Goal: Task Accomplishment & Management: Manage account settings

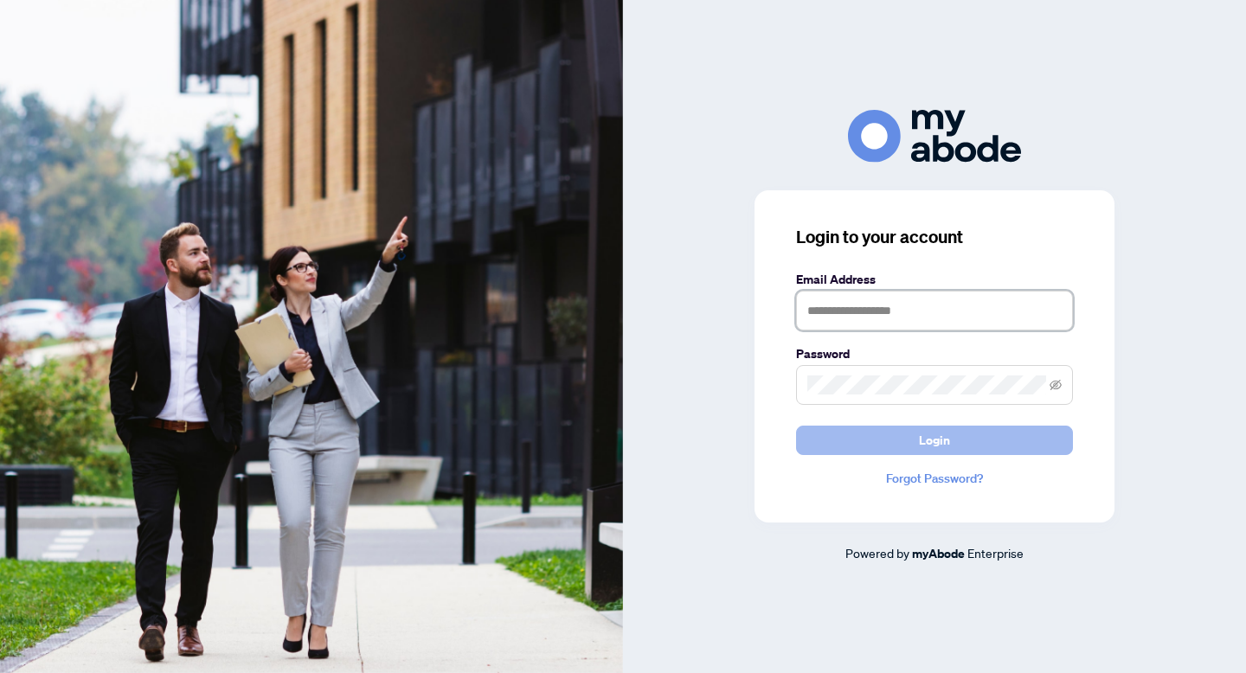
type input "**********"
click at [941, 448] on span "Login" at bounding box center [934, 441] width 31 height 28
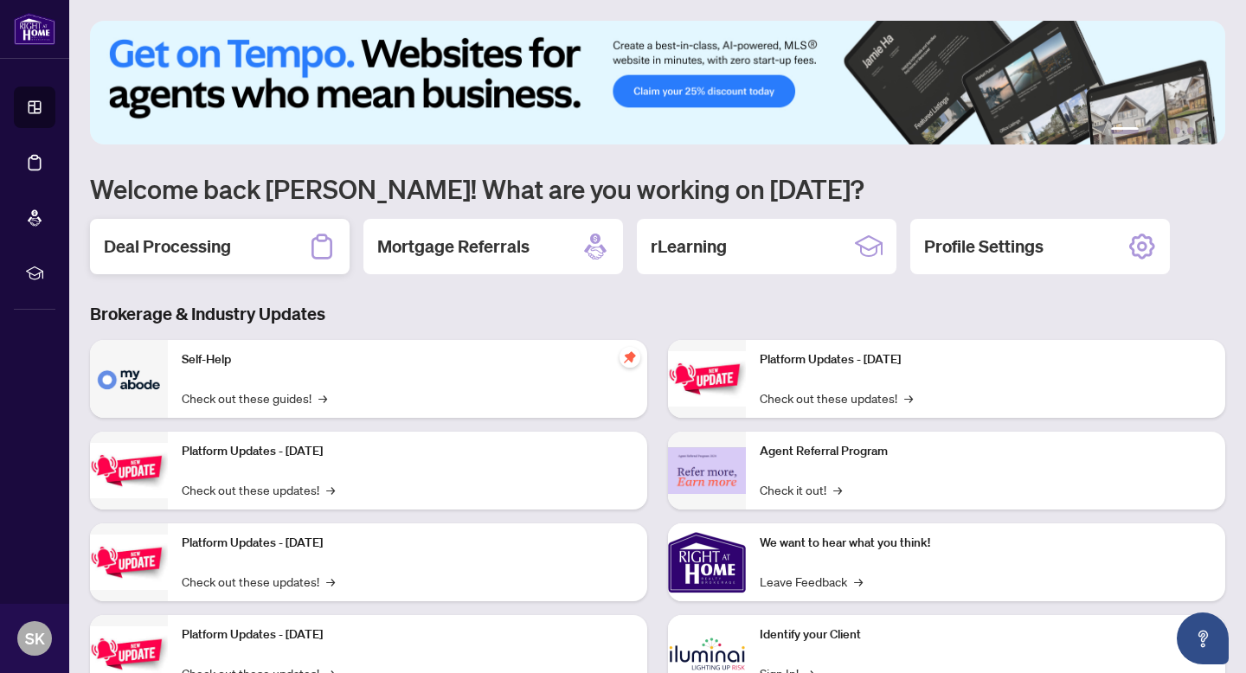
click at [227, 257] on h2 "Deal Processing" at bounding box center [167, 246] width 127 height 24
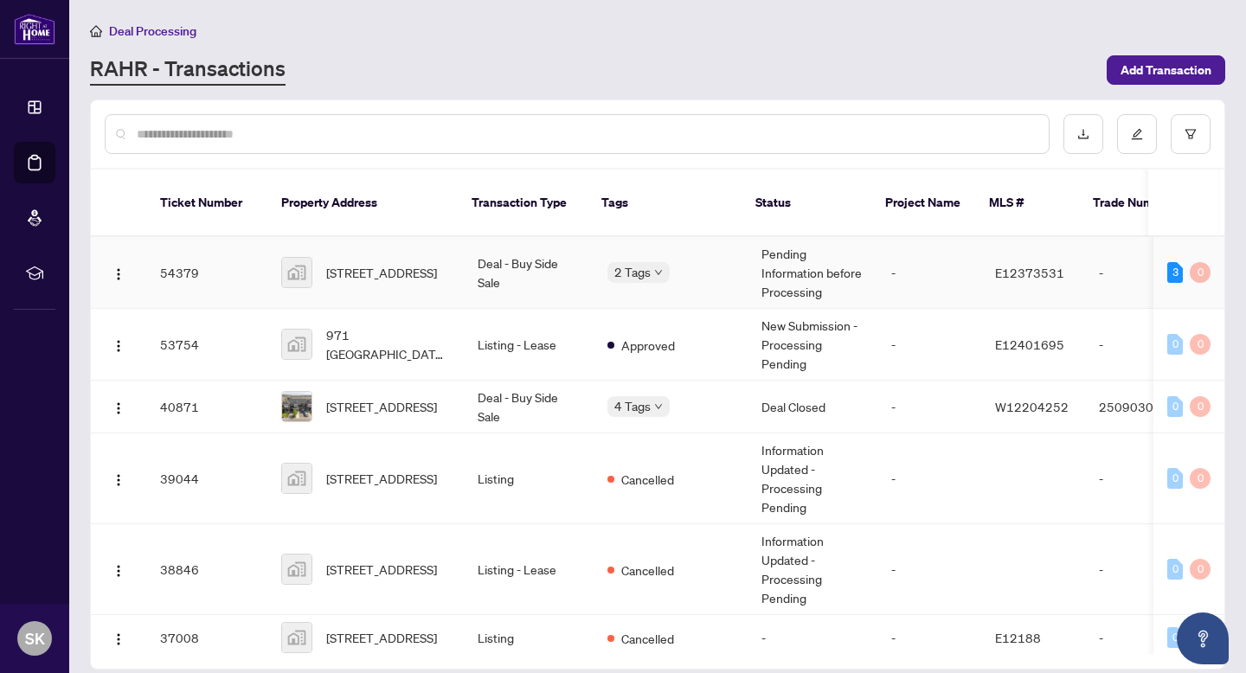
click at [498, 265] on td "Deal - Buy Side Sale" at bounding box center [529, 273] width 130 height 72
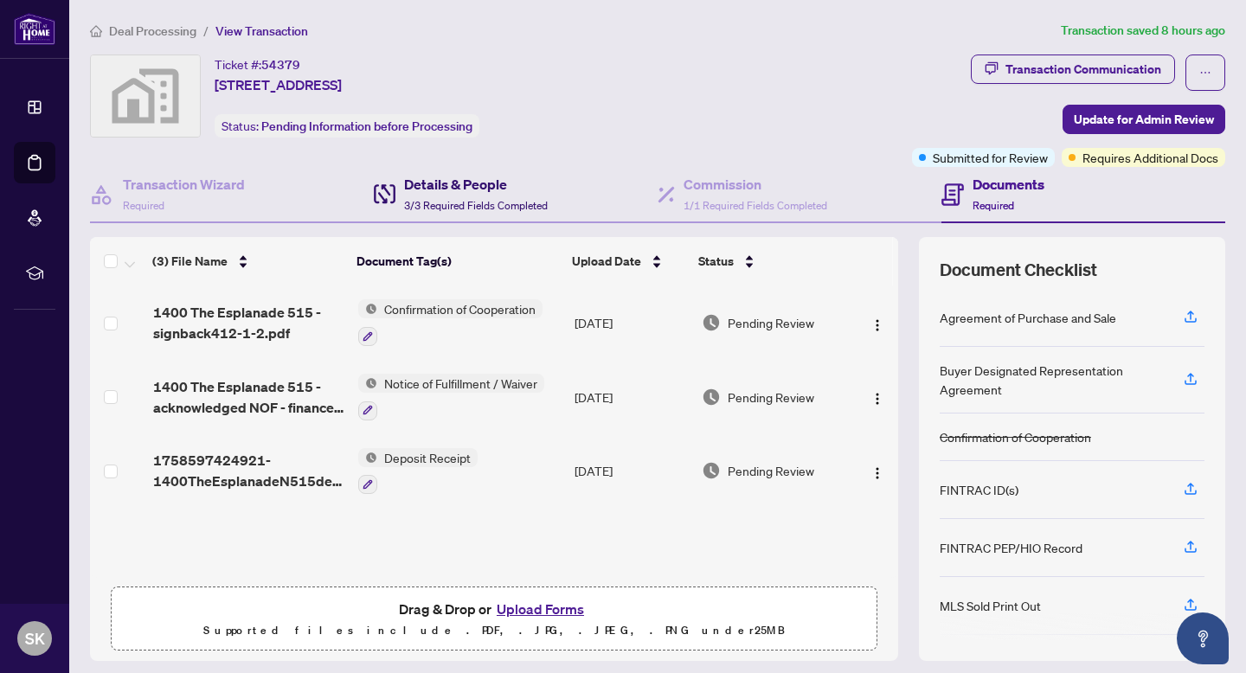
click at [449, 192] on h4 "Details & People" at bounding box center [476, 184] width 144 height 21
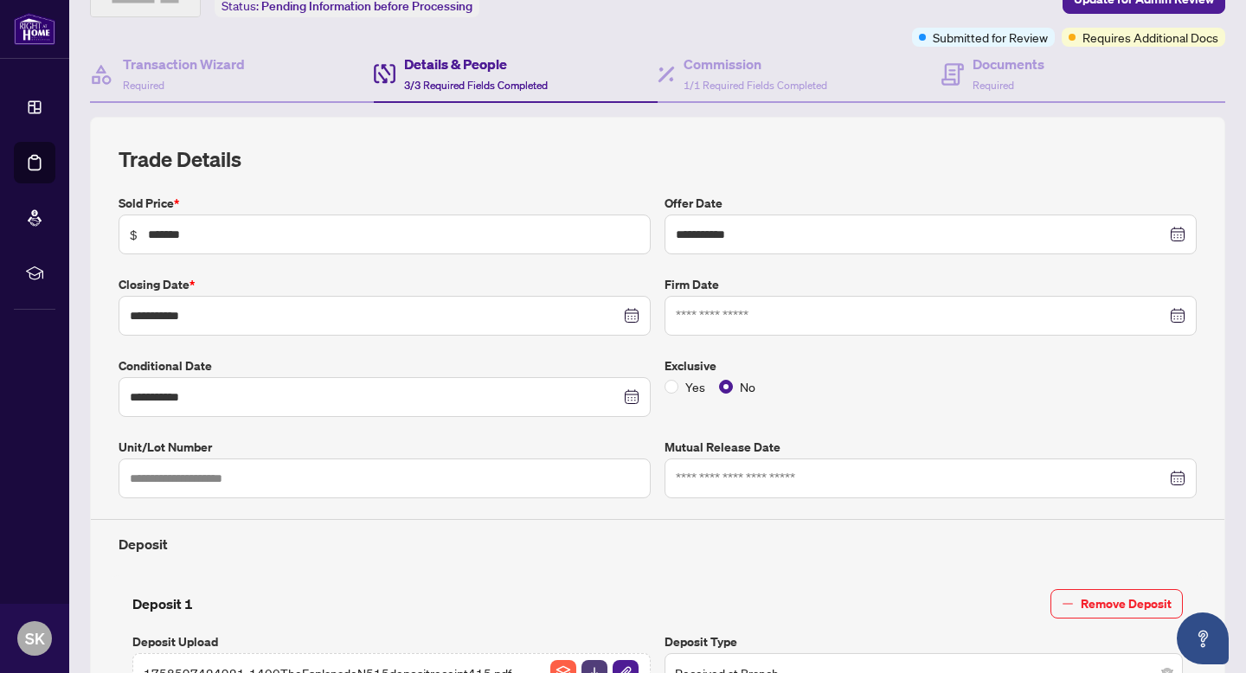
scroll to position [130, 0]
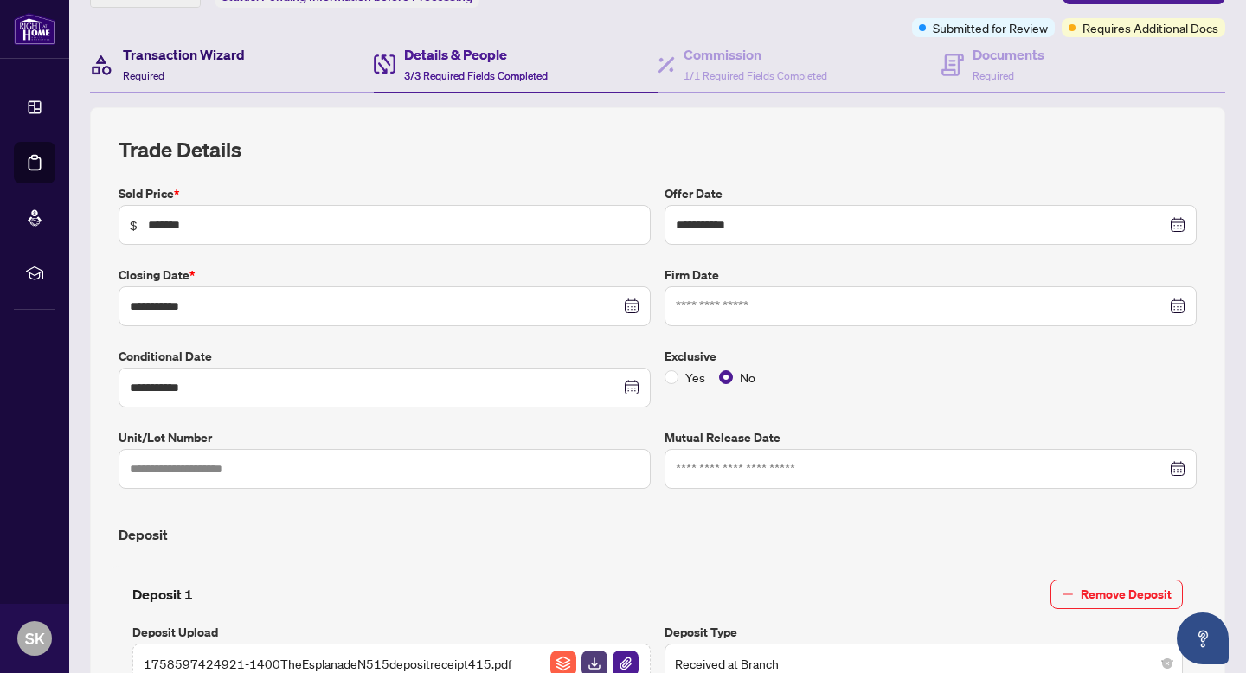
click at [219, 64] on div "Transaction Wizard Required" at bounding box center [184, 64] width 122 height 41
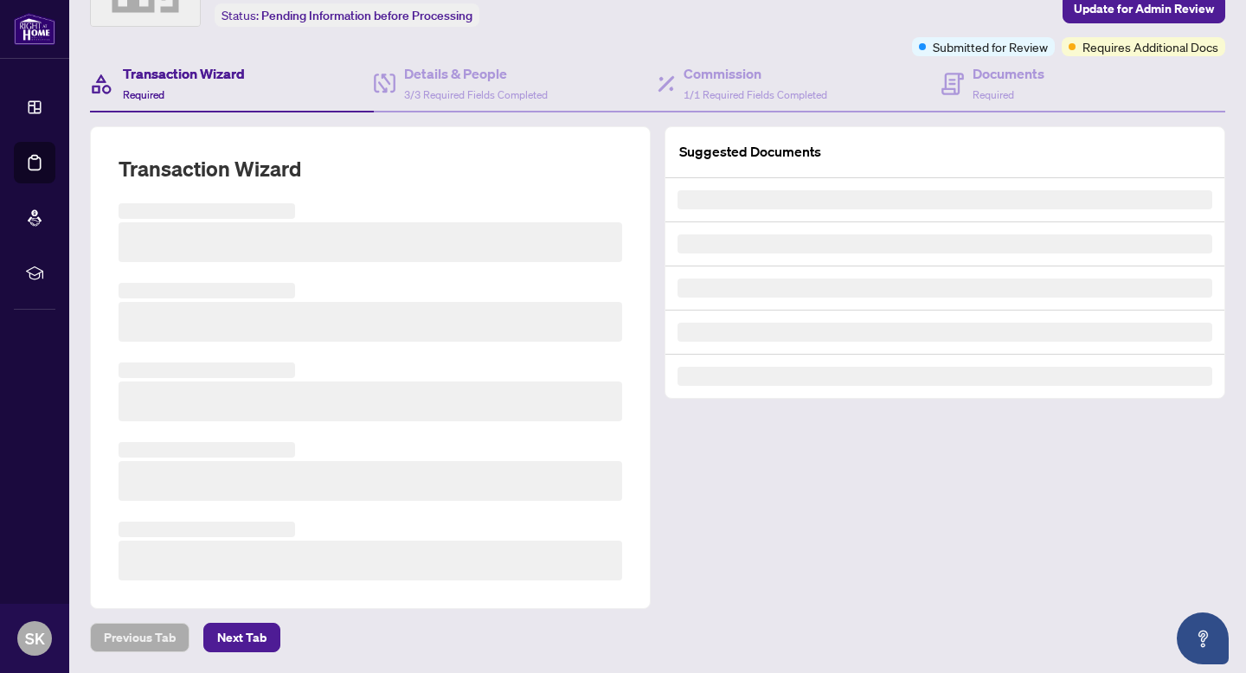
scroll to position [109, 0]
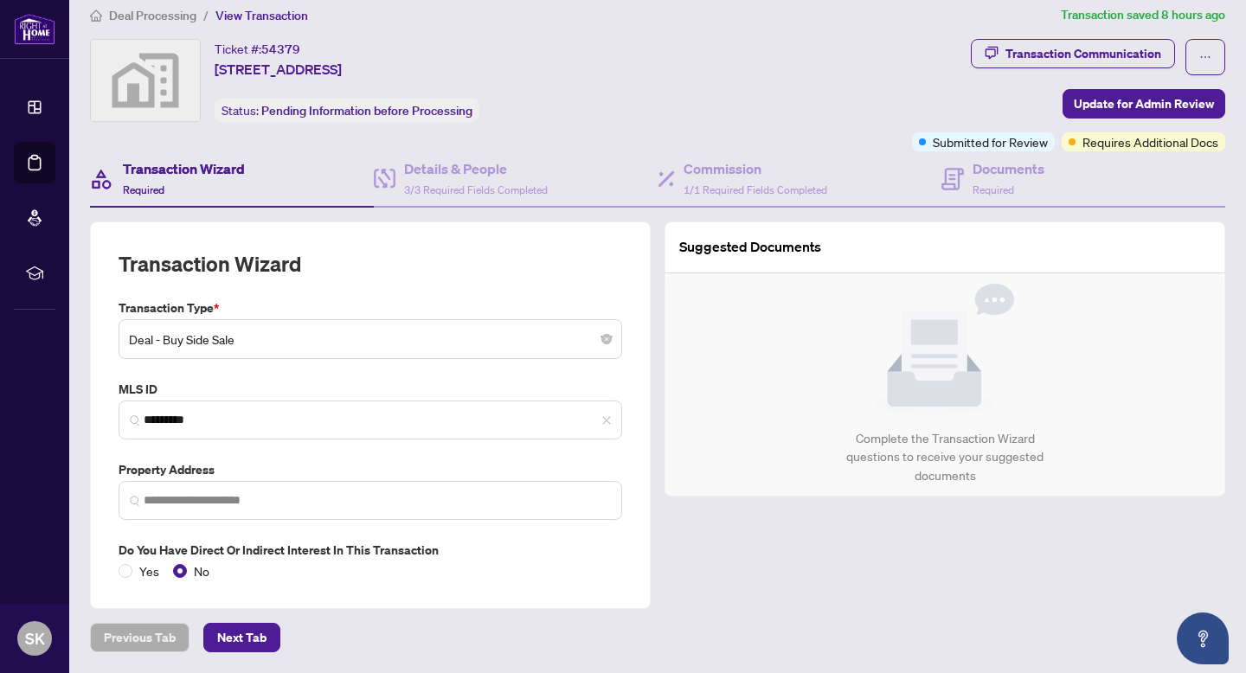
type input "**********"
click at [992, 132] on span "Submitted for Review" at bounding box center [990, 141] width 115 height 19
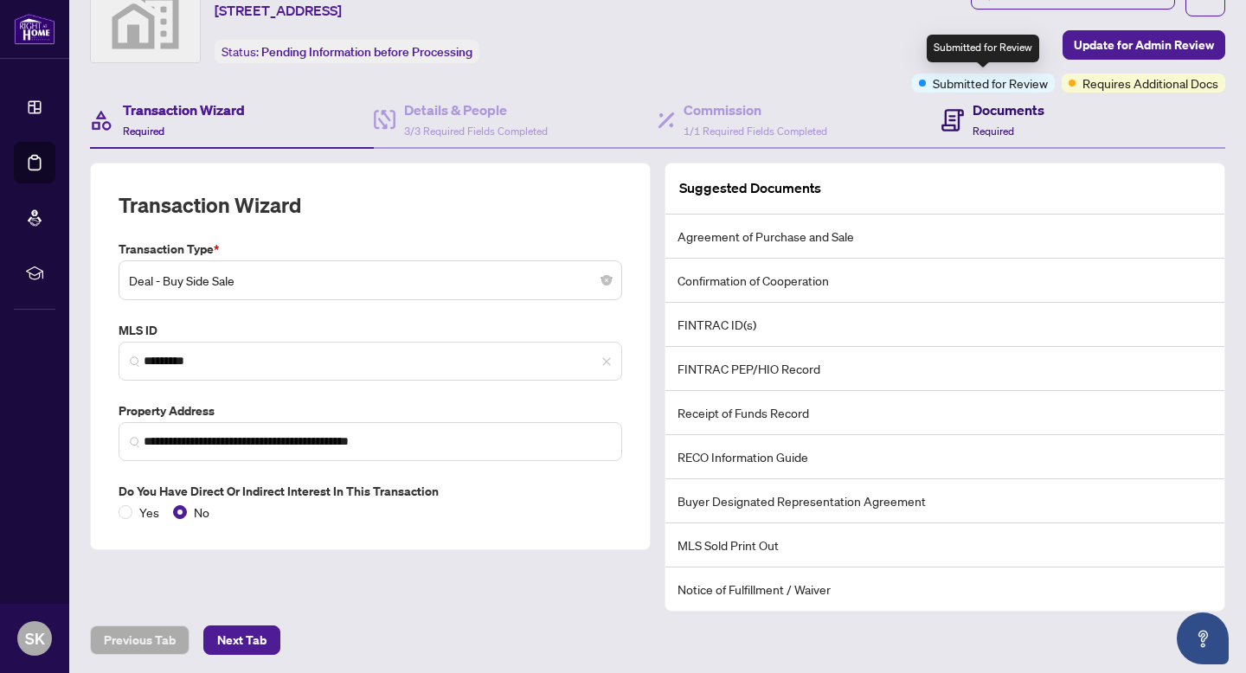
click at [985, 121] on div "Documents Required" at bounding box center [1009, 120] width 72 height 41
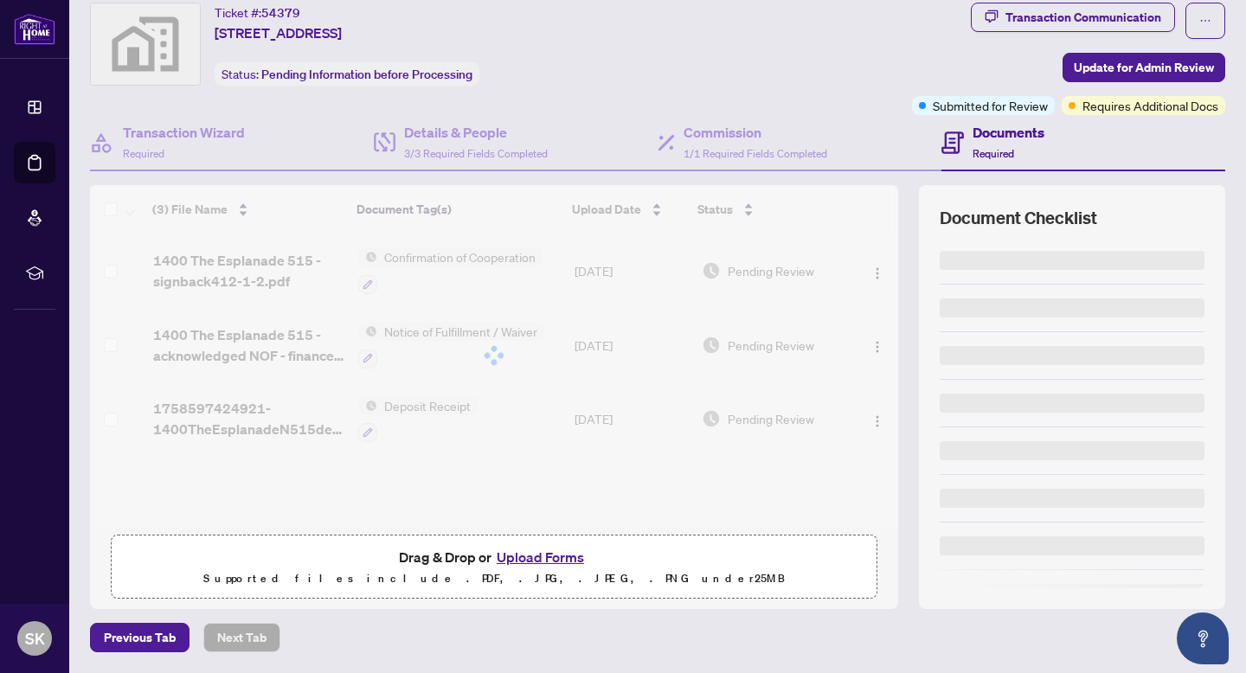
scroll to position [50, 0]
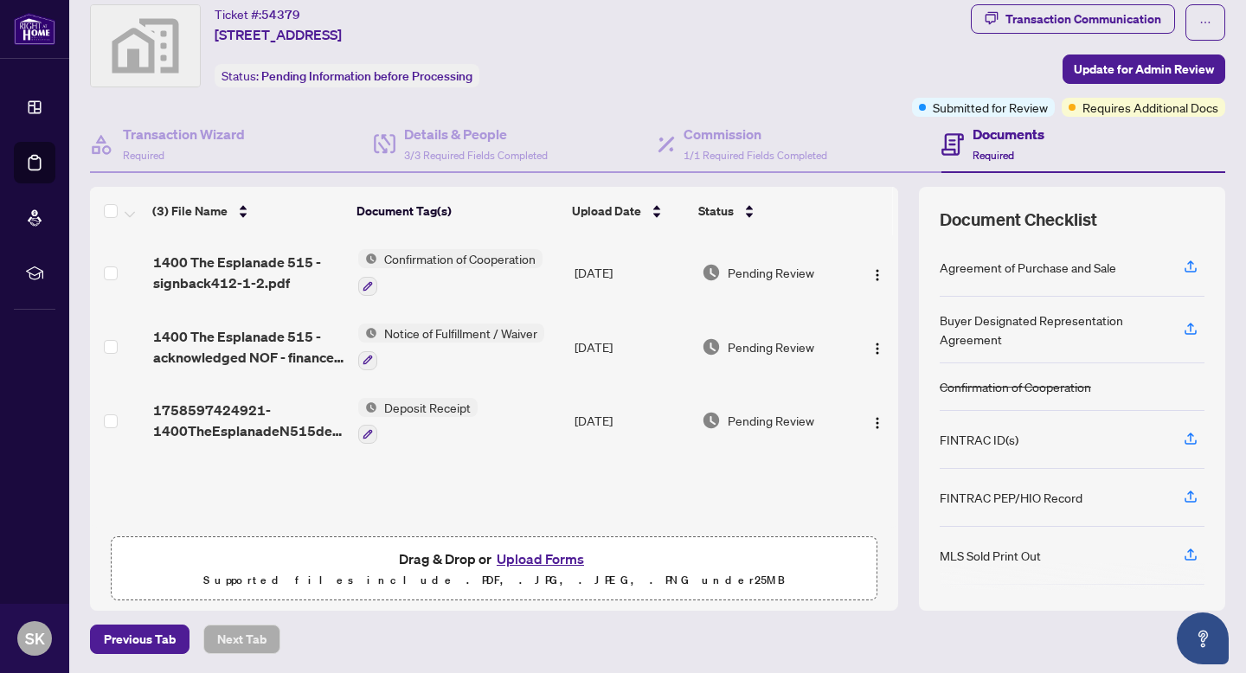
click at [562, 552] on button "Upload Forms" at bounding box center [540, 559] width 98 height 22
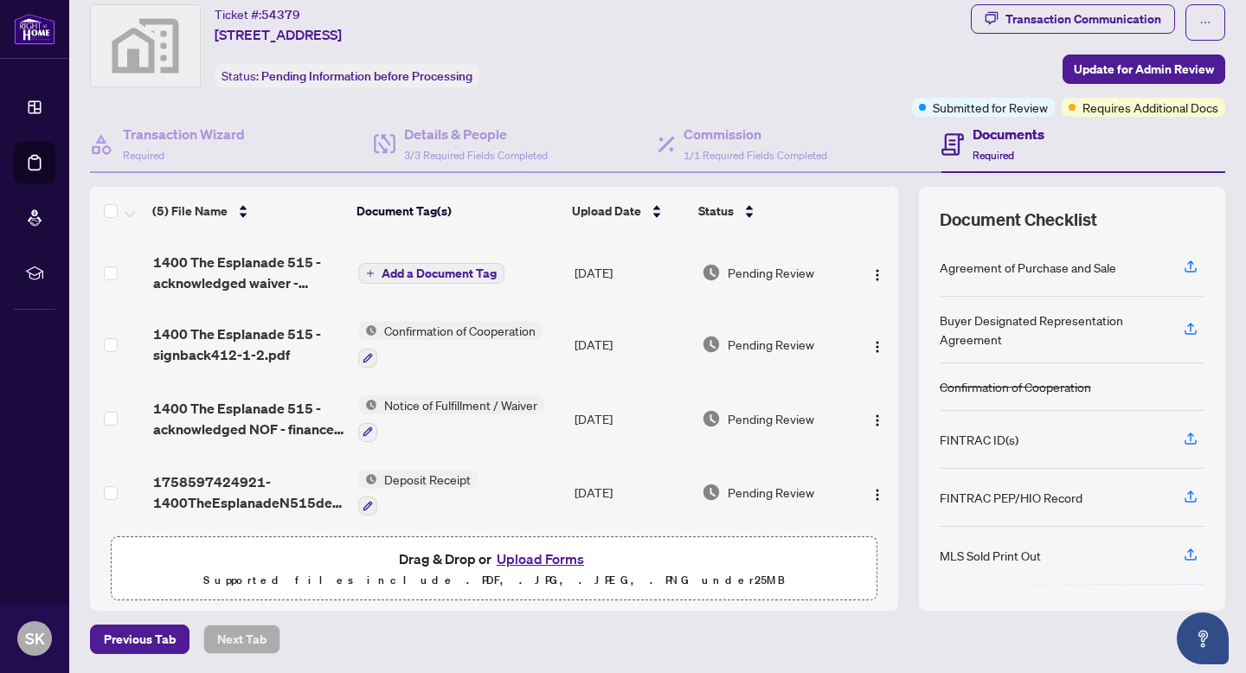
scroll to position [72, 0]
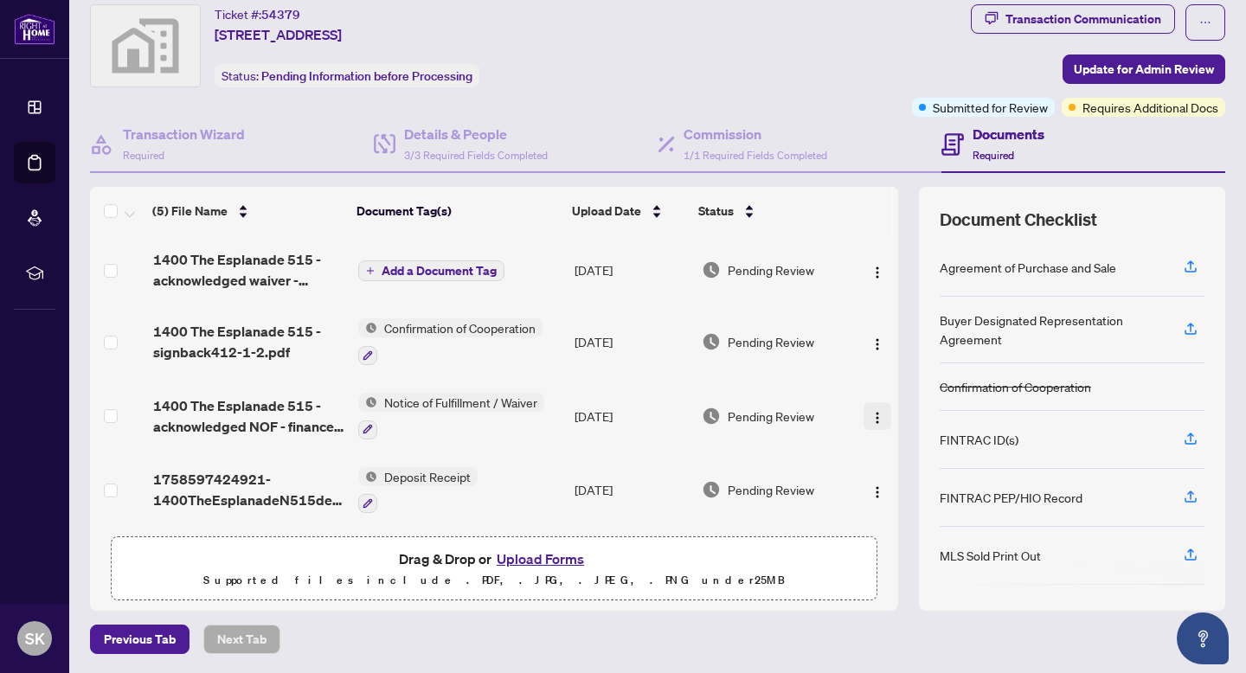
click at [870, 412] on img "button" at bounding box center [877, 418] width 14 height 14
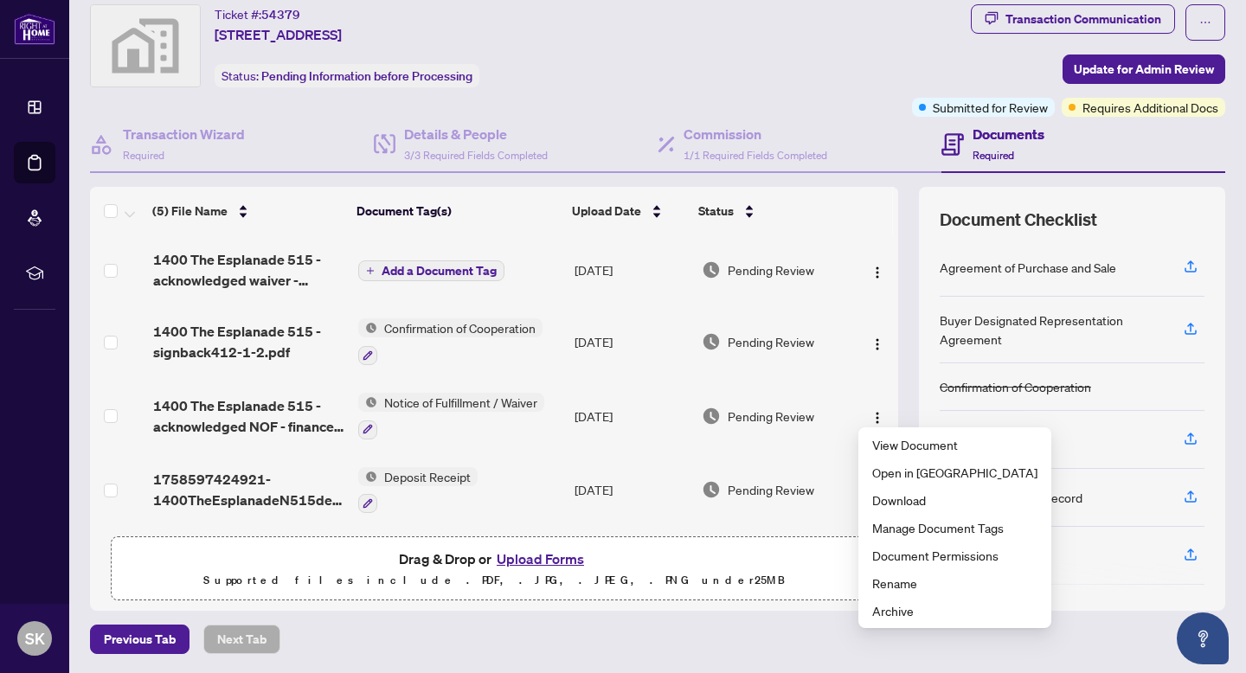
click at [807, 640] on div "Previous Tab Next Tab" at bounding box center [657, 639] width 1135 height 29
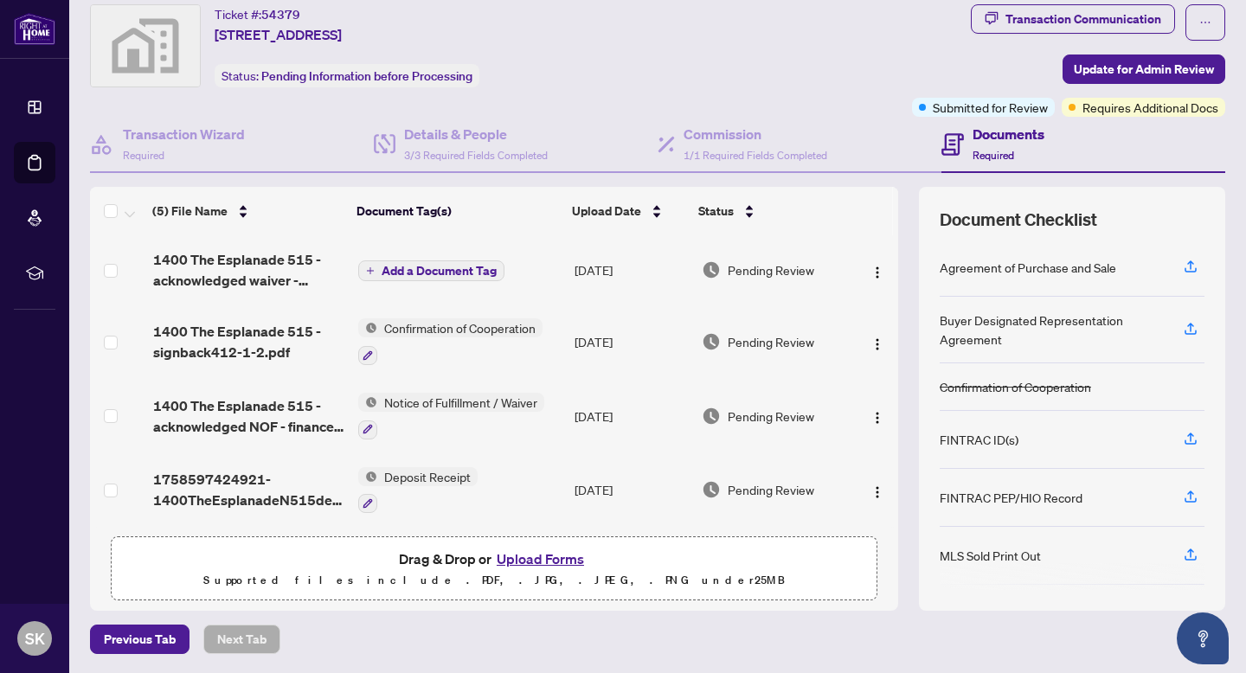
scroll to position [0, 0]
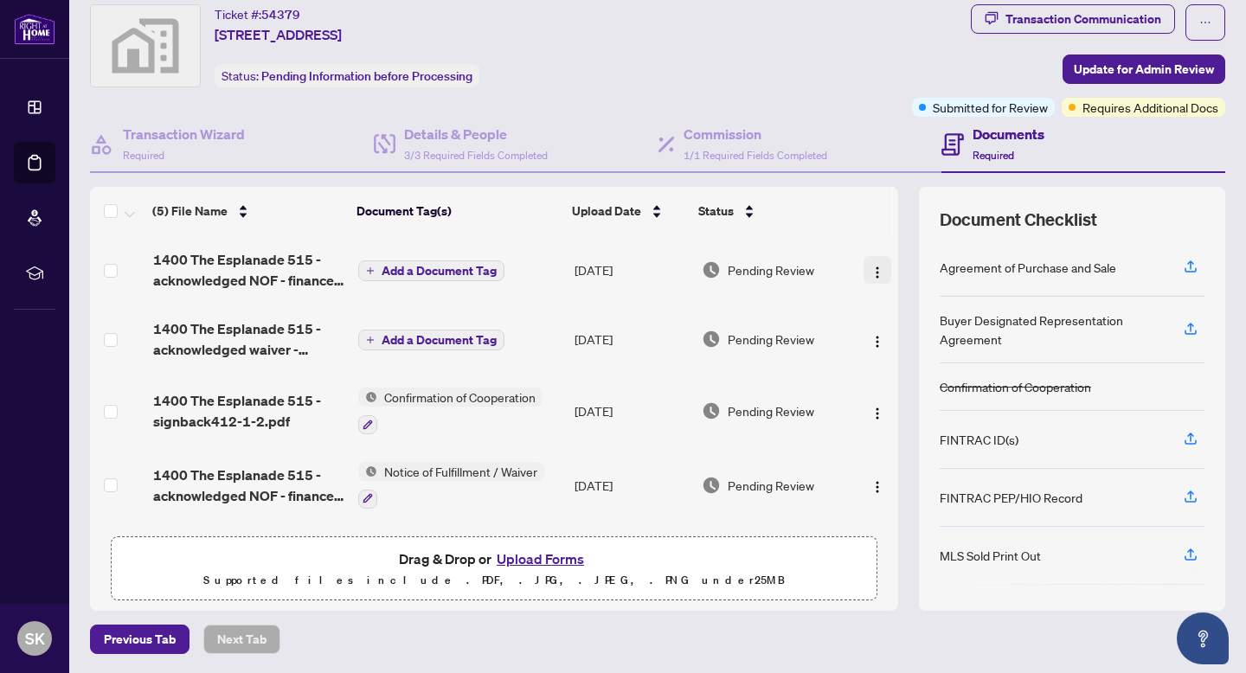
click at [874, 267] on img "button" at bounding box center [877, 273] width 14 height 14
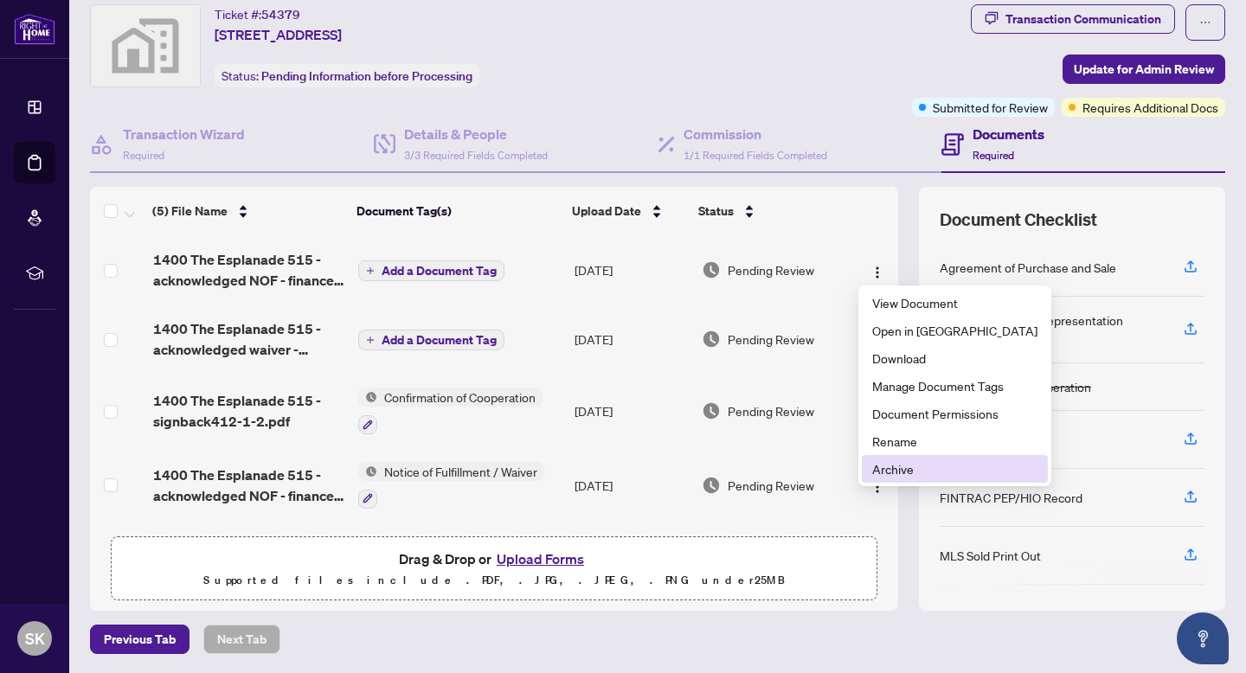
click at [913, 466] on span "Archive" at bounding box center [954, 468] width 165 height 19
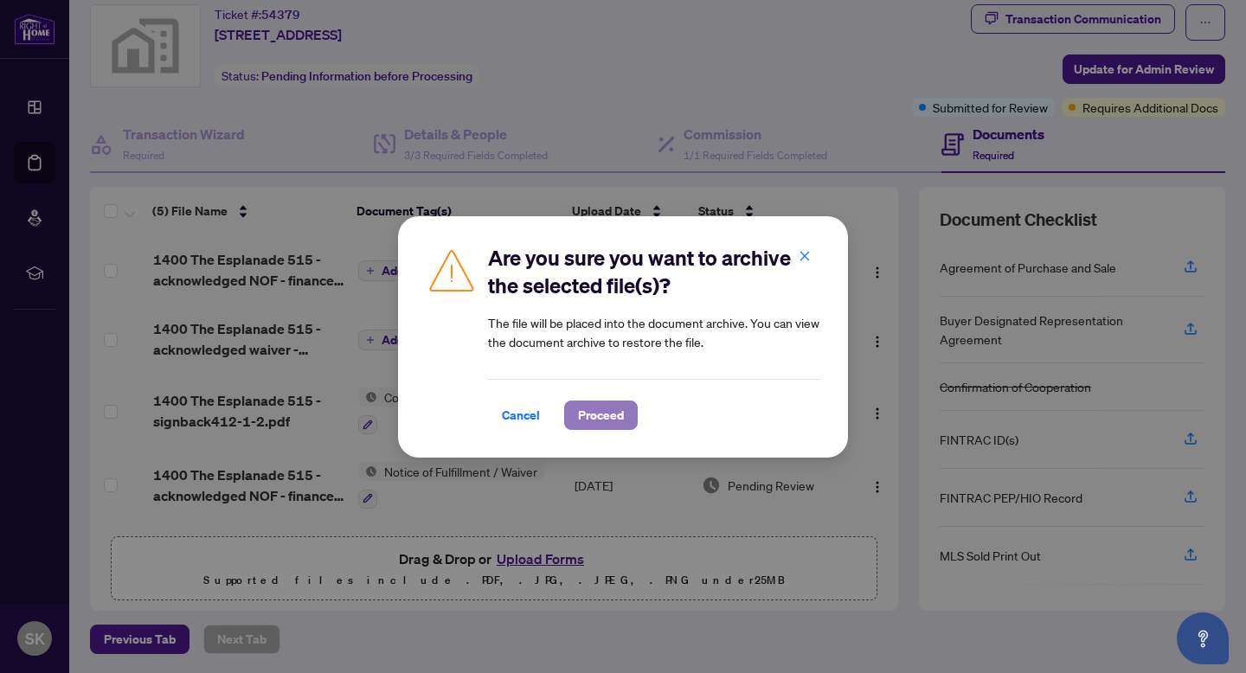
click at [592, 419] on span "Proceed" at bounding box center [601, 415] width 46 height 28
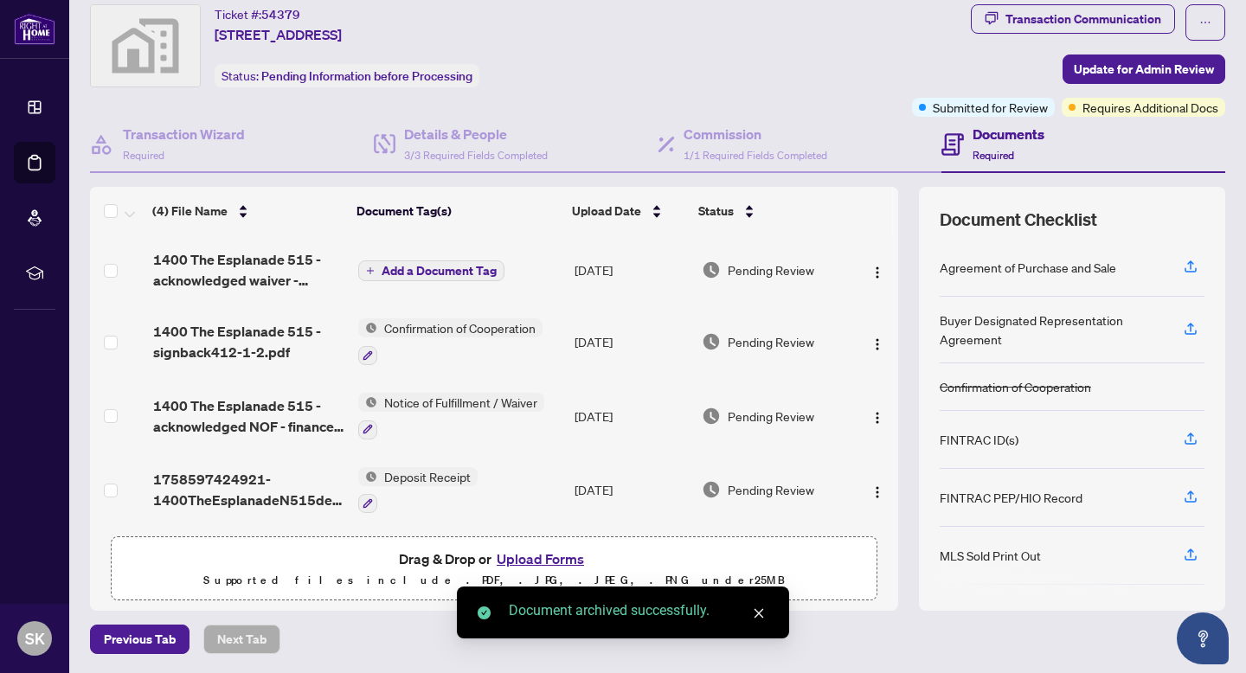
click at [428, 268] on span "Add a Document Tag" at bounding box center [439, 271] width 115 height 12
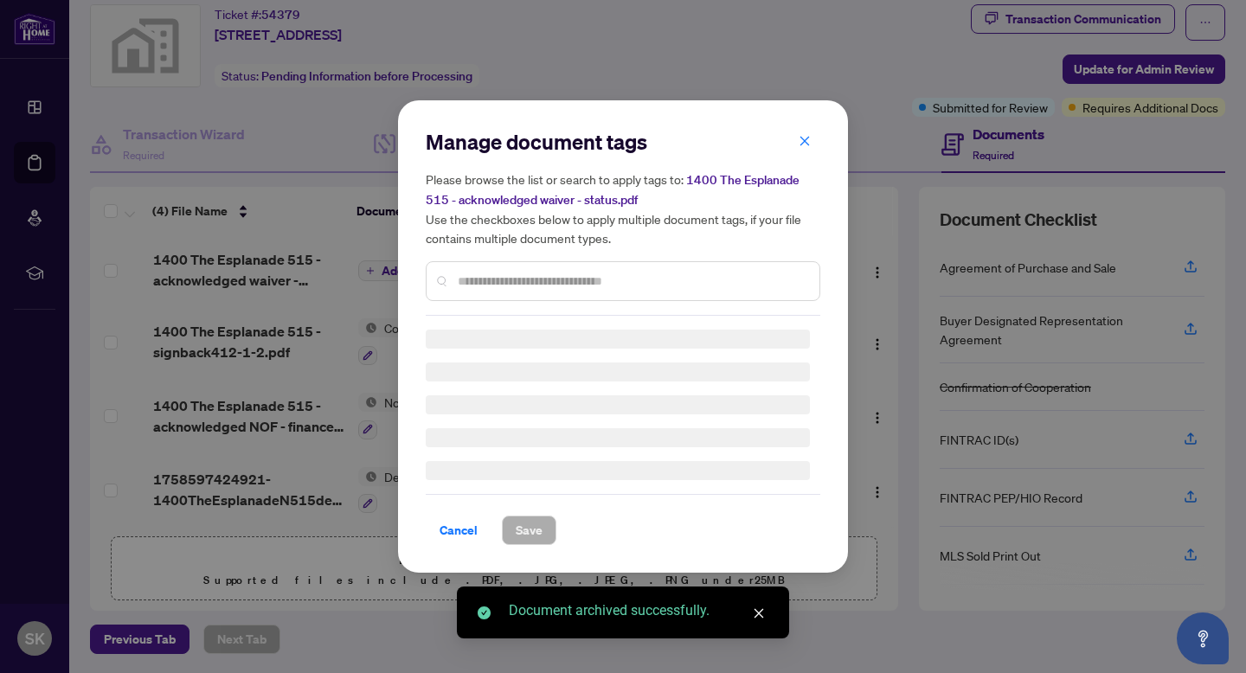
click at [532, 281] on input "text" at bounding box center [632, 281] width 348 height 19
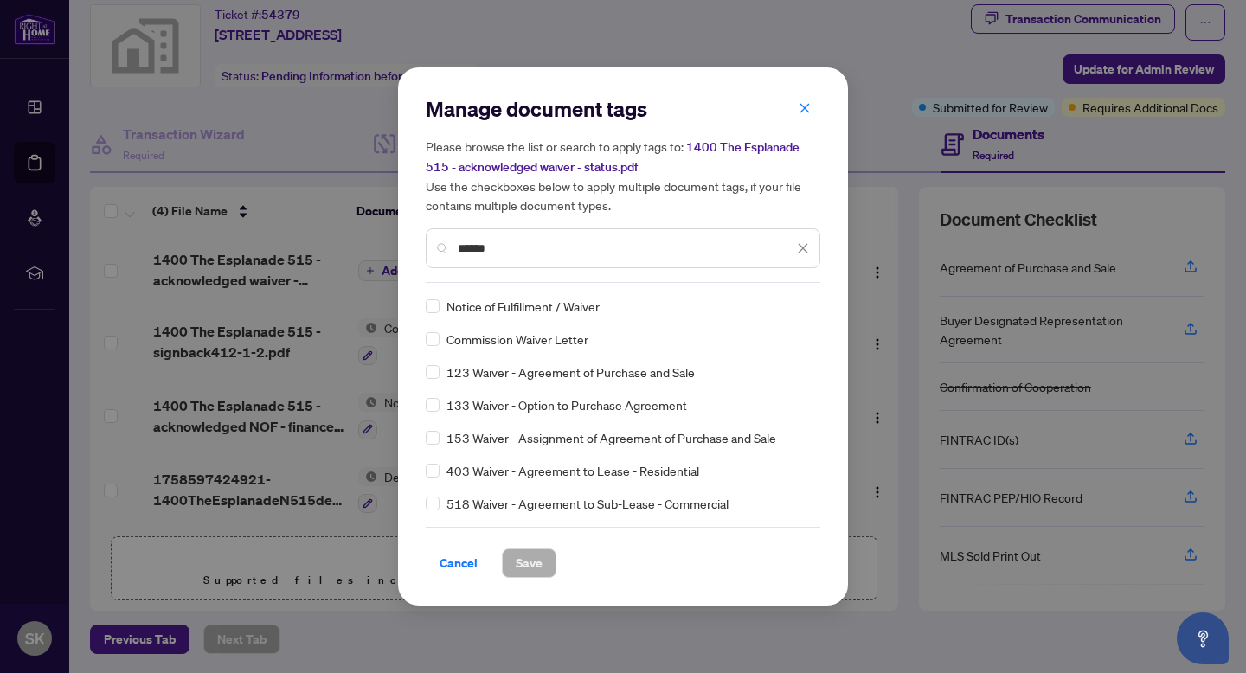
type input "******"
click at [543, 304] on span "Notice of Fulfillment / Waiver" at bounding box center [522, 306] width 153 height 19
click at [530, 556] on span "Save" at bounding box center [529, 563] width 27 height 28
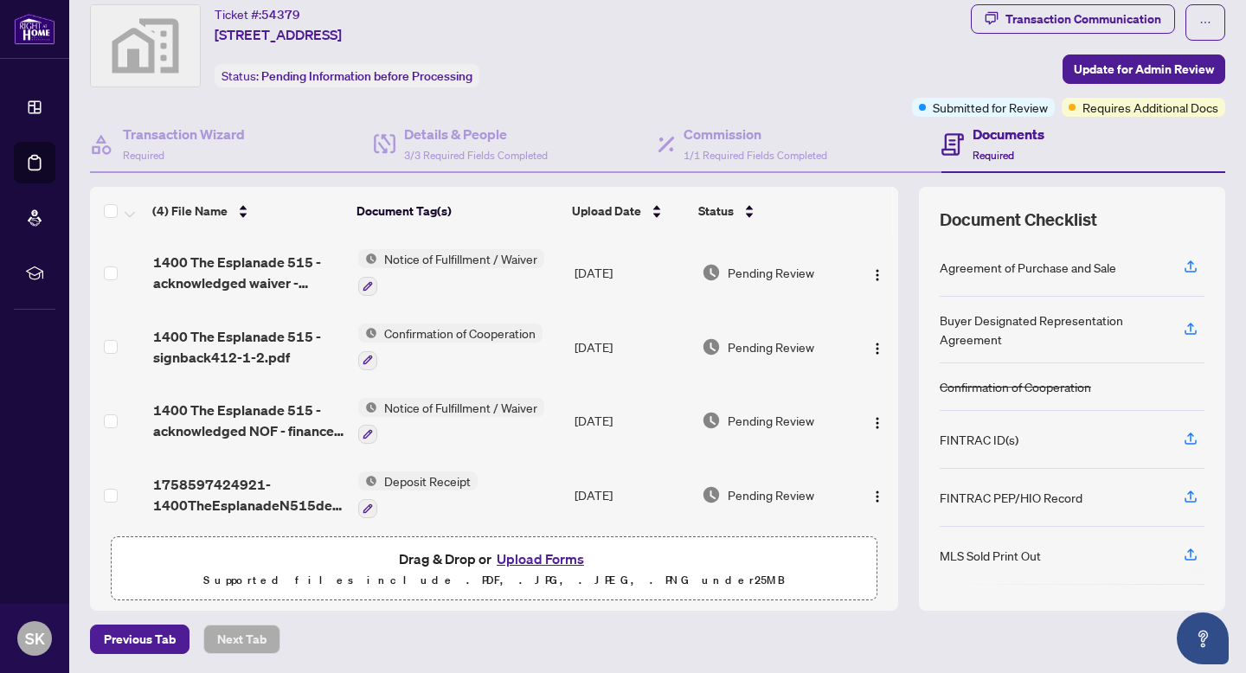
click at [549, 554] on button "Upload Forms" at bounding box center [540, 559] width 98 height 22
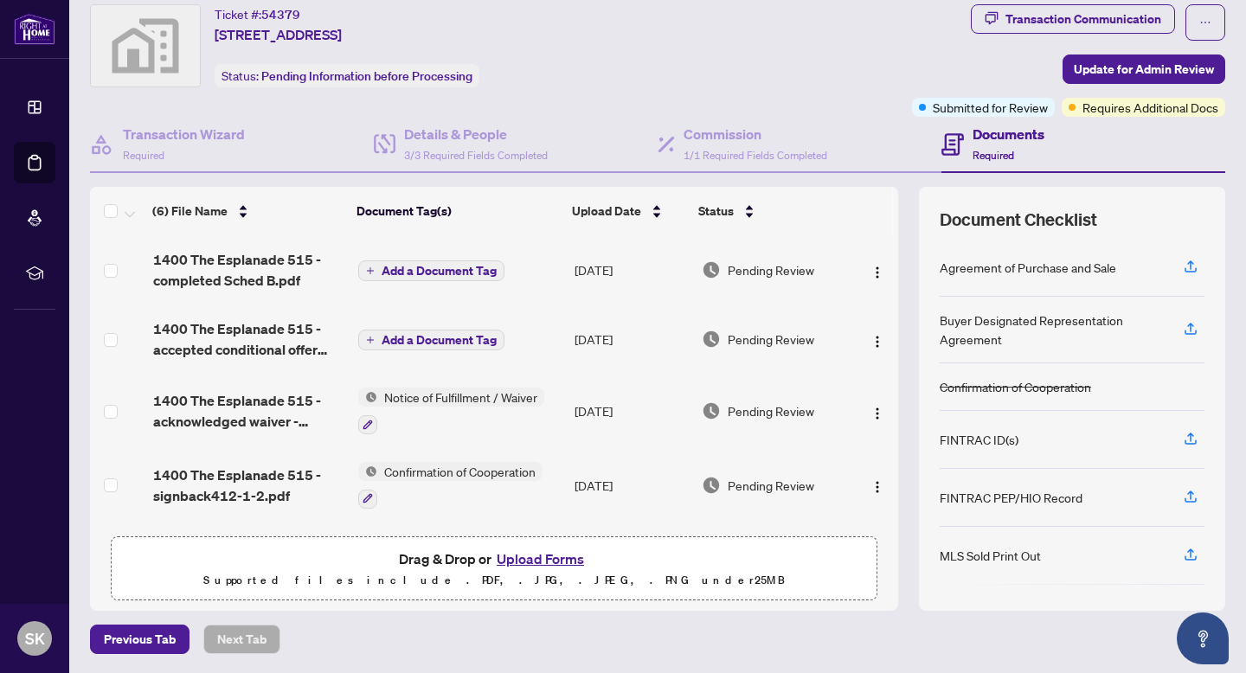
click at [450, 271] on span "Add a Document Tag" at bounding box center [439, 271] width 115 height 12
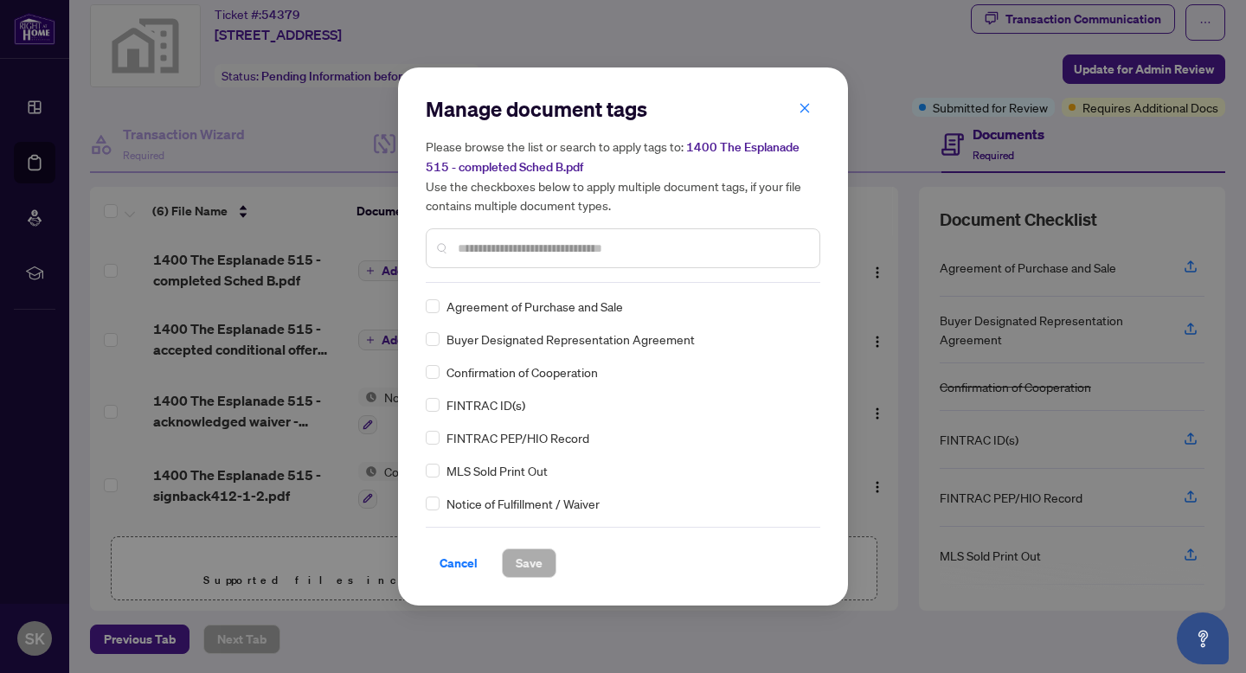
click at [540, 274] on div "Manage document tags Please browse the list or search to apply tags to: 1400 Th…" at bounding box center [623, 189] width 395 height 188
click at [546, 255] on input "text" at bounding box center [632, 248] width 348 height 19
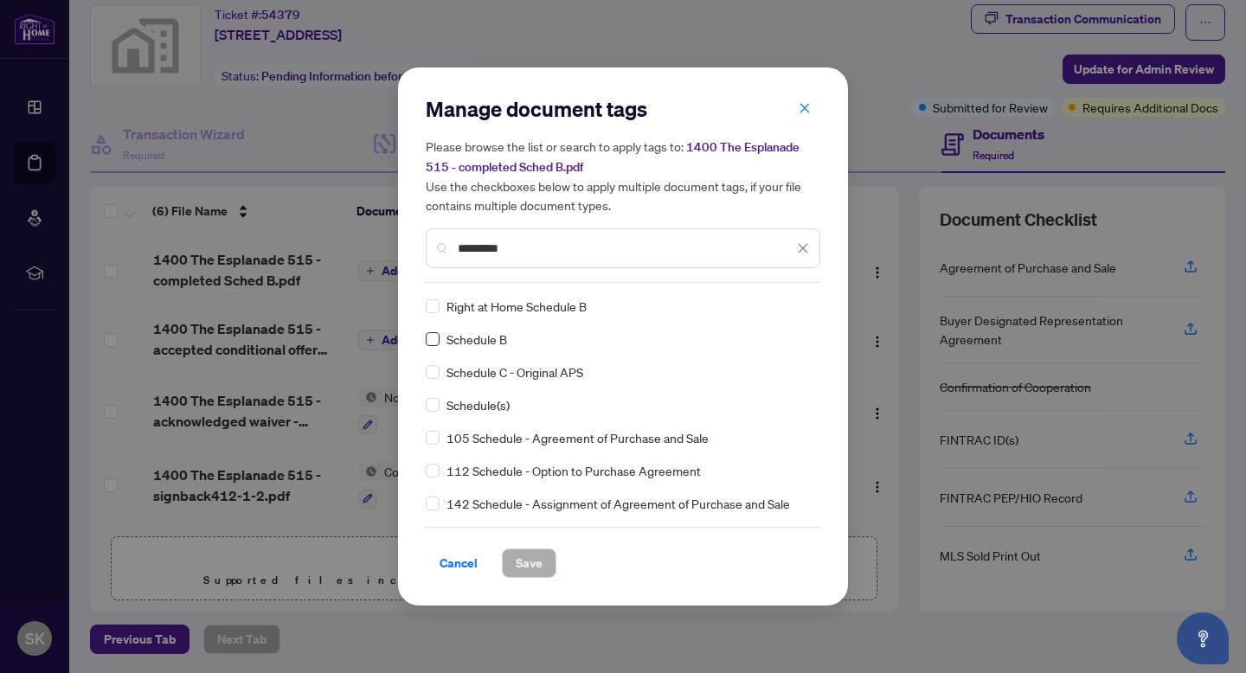
type input "********"
click at [531, 556] on span "Save" at bounding box center [529, 563] width 27 height 28
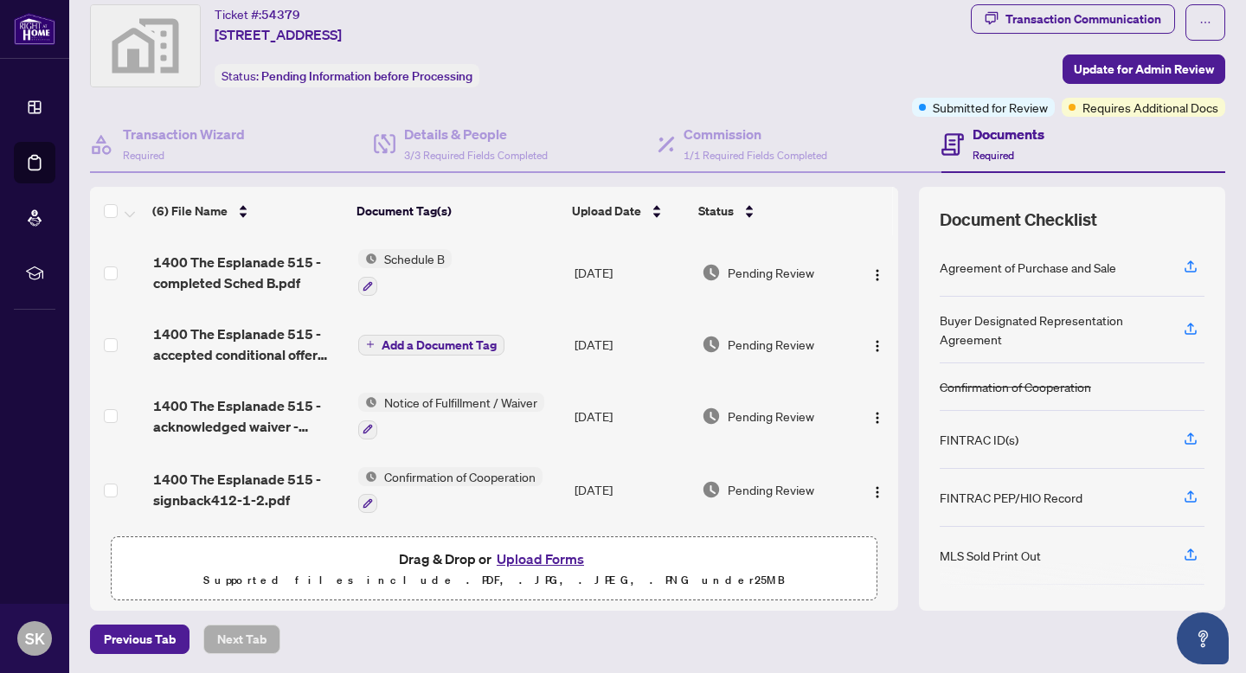
click at [439, 345] on span "Add a Document Tag" at bounding box center [439, 345] width 115 height 12
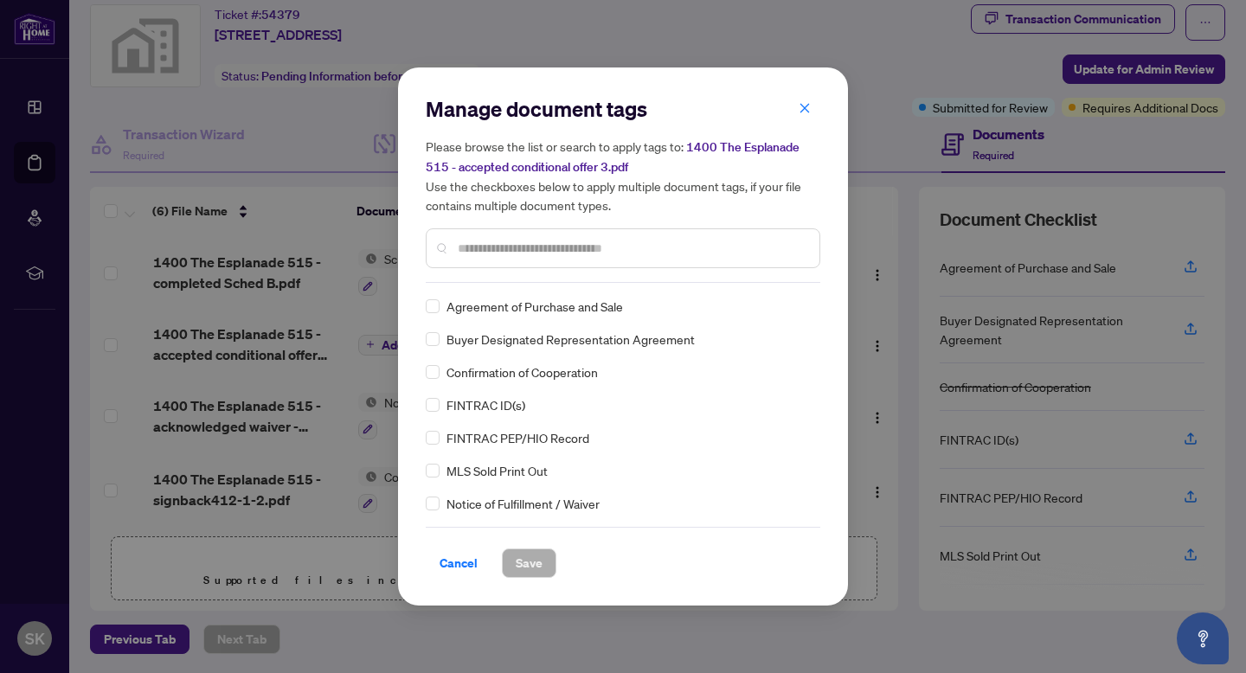
click at [562, 246] on input "text" at bounding box center [632, 248] width 348 height 19
click at [804, 113] on icon "close" at bounding box center [805, 108] width 12 height 12
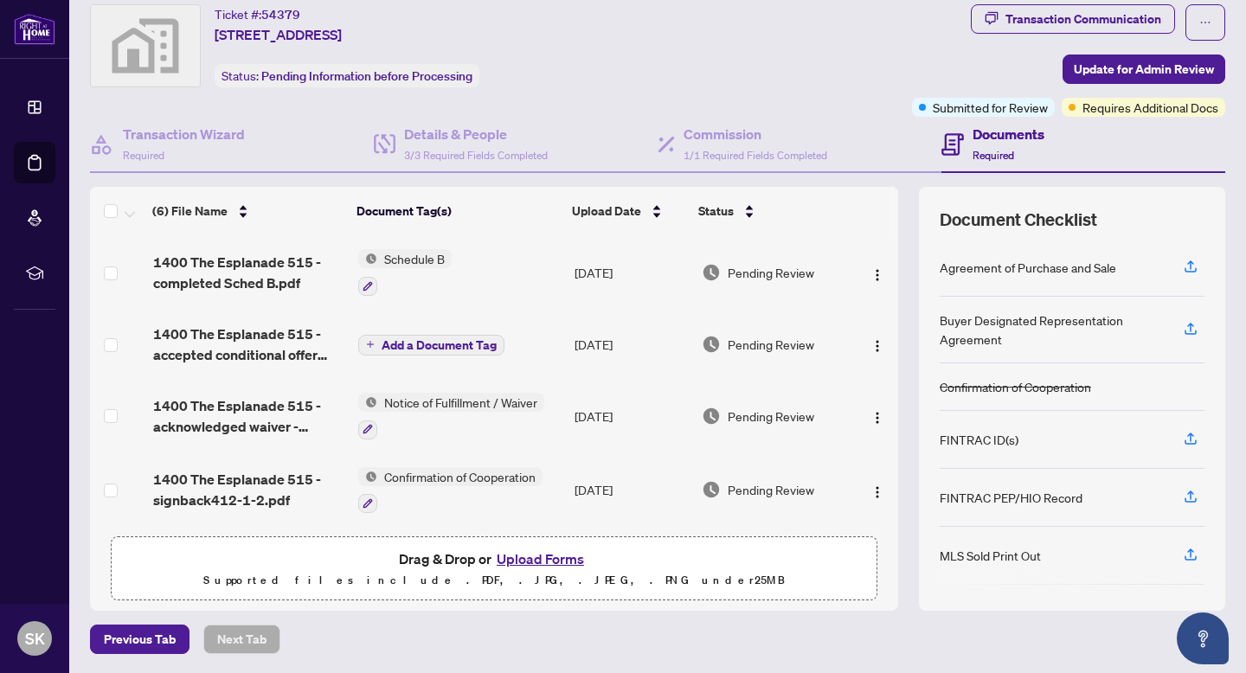
click at [463, 343] on span "Add a Document Tag" at bounding box center [439, 345] width 115 height 12
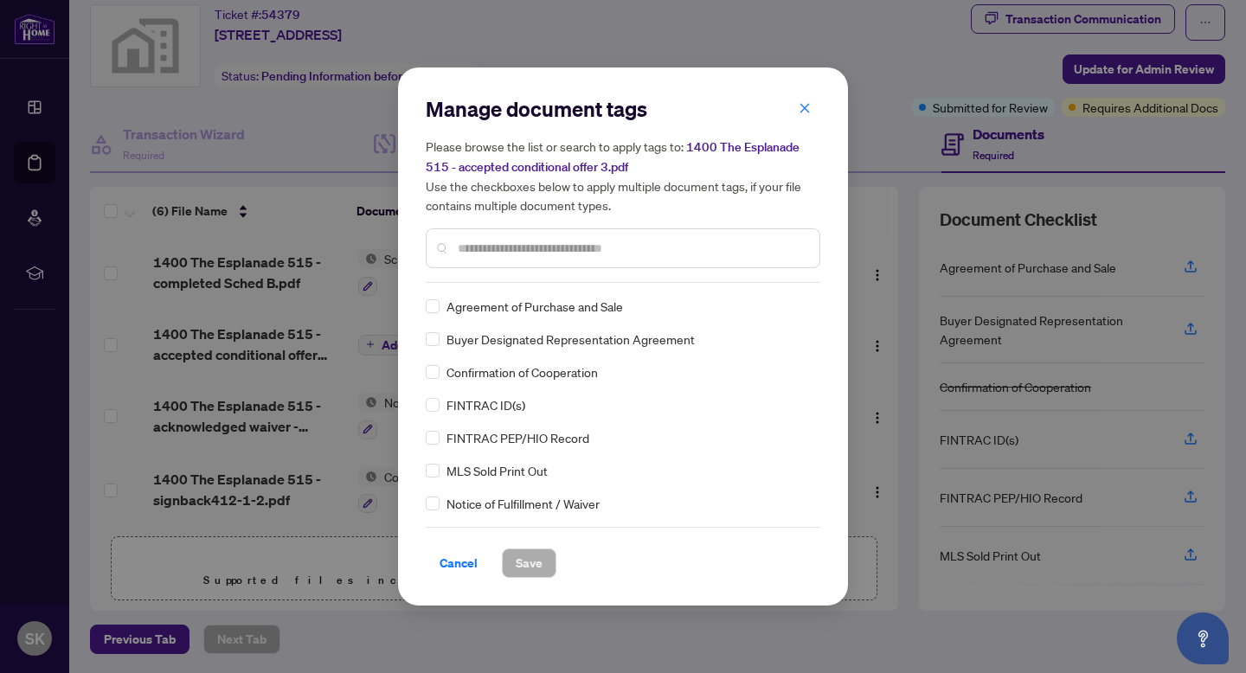
click at [543, 249] on input "text" at bounding box center [632, 248] width 348 height 19
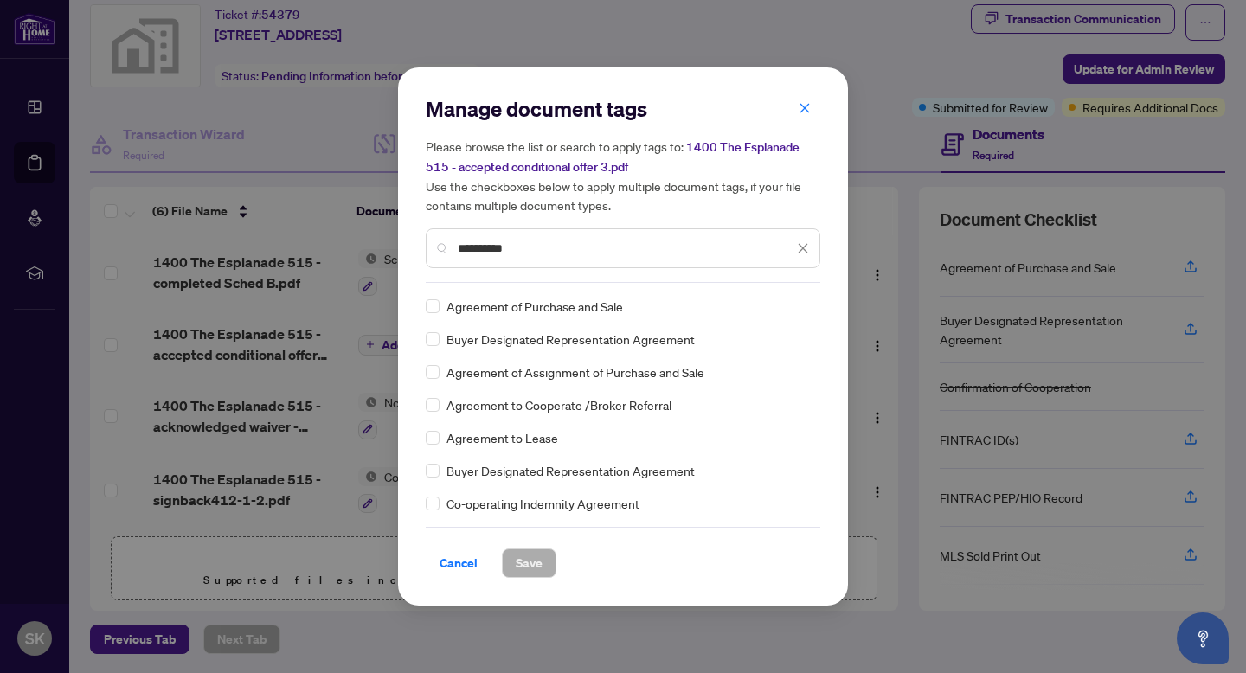
type input "*********"
click at [572, 307] on span "Agreement of Purchase and Sale" at bounding box center [534, 306] width 177 height 19
click at [533, 562] on span "Save" at bounding box center [529, 563] width 27 height 28
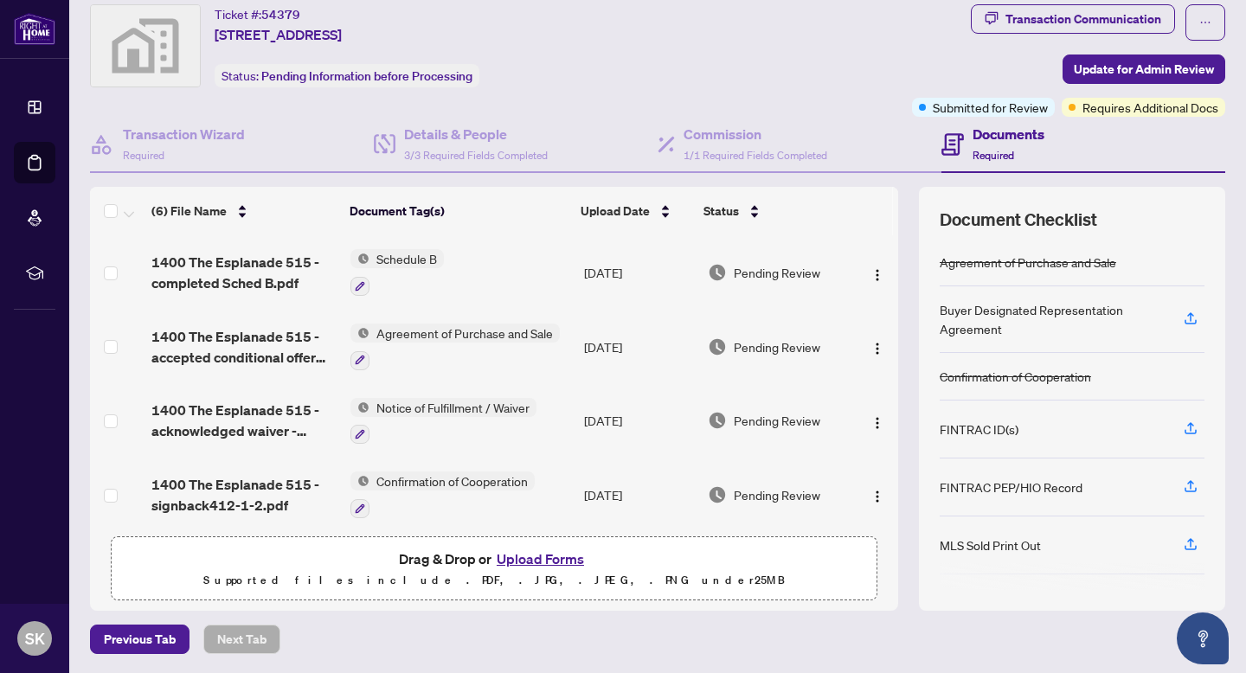
scroll to position [35, 0]
